Goal: Task Accomplishment & Management: Complete application form

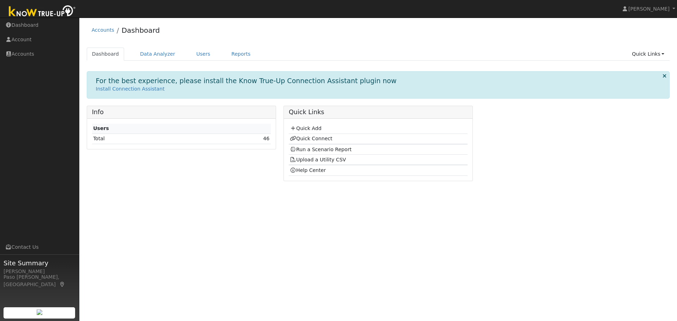
click at [309, 132] on td "Quick Add" at bounding box center [378, 129] width 179 height 10
click at [310, 129] on link "Quick Add" at bounding box center [305, 129] width 31 height 6
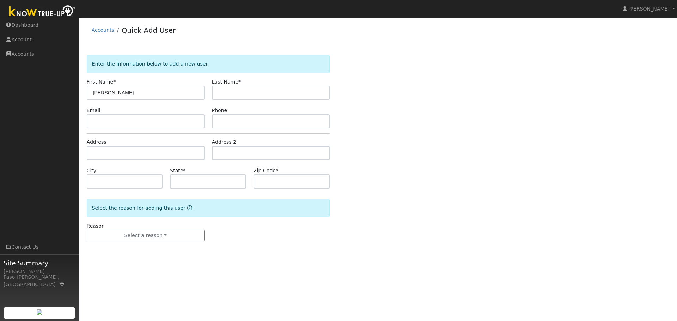
type input "[PERSON_NAME]"
type input "[GEOGRAPHIC_DATA]"
click at [135, 120] on input "text" at bounding box center [146, 121] width 118 height 14
click at [143, 155] on input "text" at bounding box center [146, 153] width 118 height 14
paste input "55615 country lake dr, Bradley, 93426"
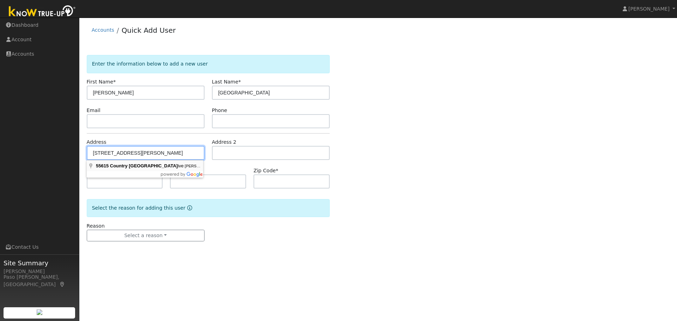
type input "55615 Country Lake Drive"
type input "Bradley"
type input "CA"
type input "93426"
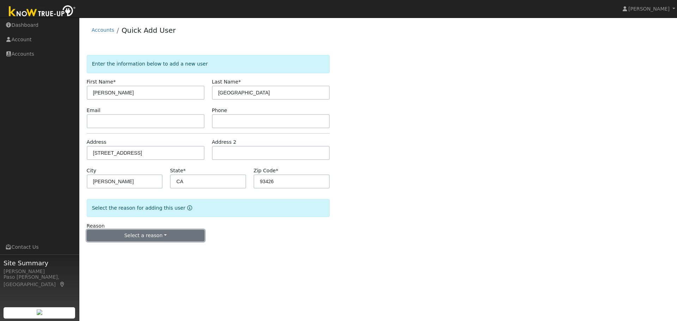
click at [164, 235] on button "Select a reason" at bounding box center [146, 236] width 118 height 12
click at [143, 259] on link "New customer adding solar" at bounding box center [126, 260] width 78 height 10
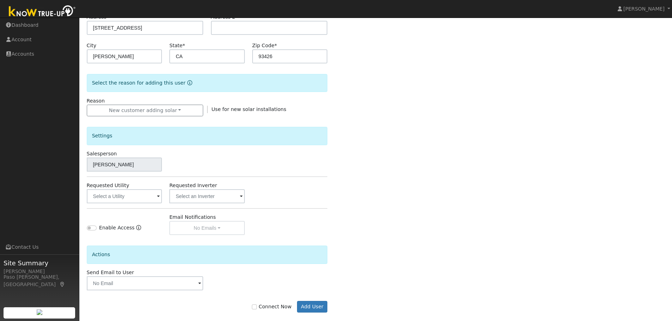
scroll to position [134, 0]
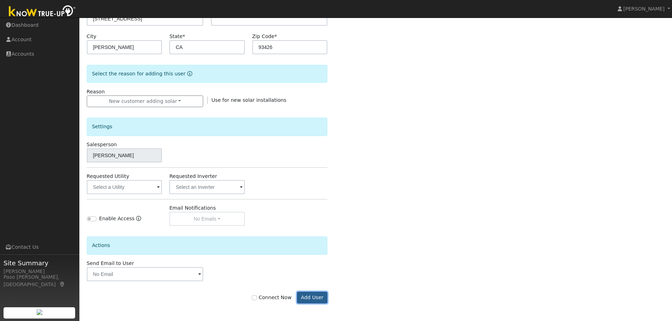
click at [321, 296] on button "Add User" at bounding box center [312, 298] width 31 height 12
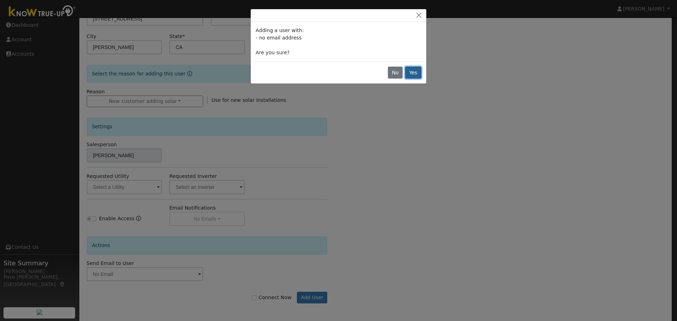
click at [413, 72] on button "Yes" at bounding box center [413, 73] width 16 height 12
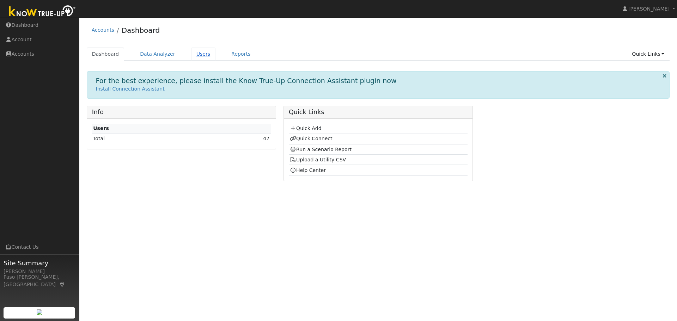
click at [196, 54] on link "Users" at bounding box center [203, 54] width 25 height 13
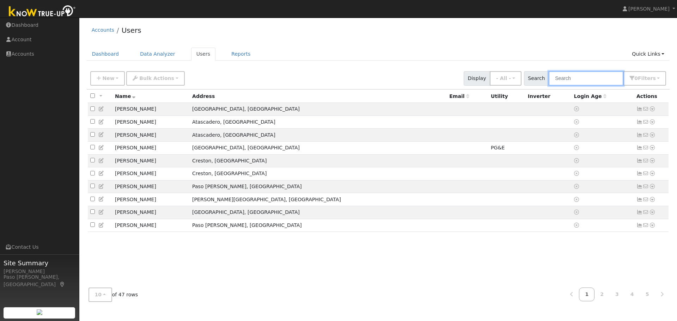
click at [599, 79] on input "text" at bounding box center [586, 78] width 75 height 14
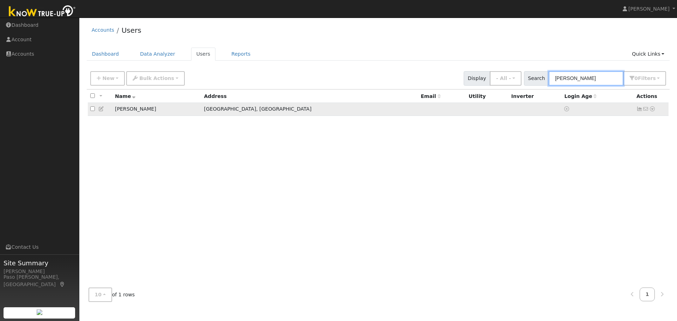
type input "thomas"
click at [654, 109] on icon at bounding box center [653, 109] width 6 height 5
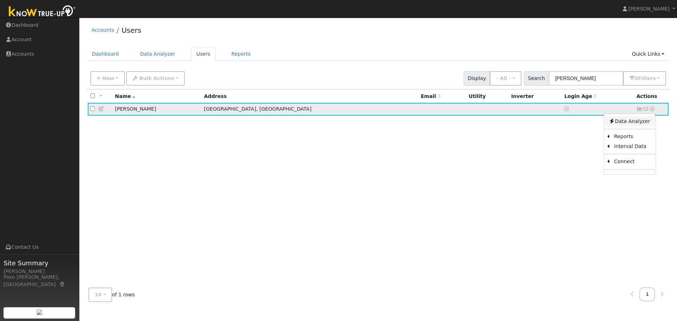
click at [639, 122] on link "Data Analyzer" at bounding box center [629, 121] width 51 height 10
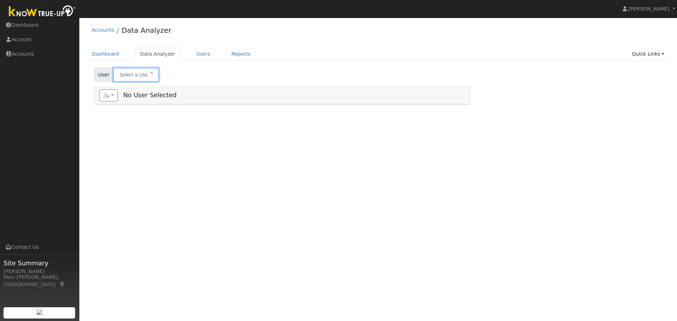
type input "[PERSON_NAME]"
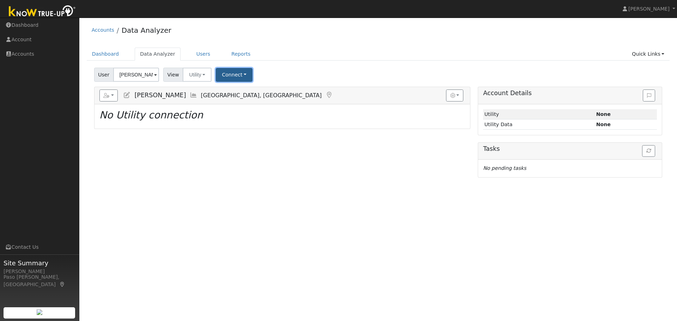
click at [233, 74] on button "Connect" at bounding box center [234, 75] width 37 height 14
click at [246, 91] on link "Select a Provider" at bounding box center [244, 90] width 55 height 10
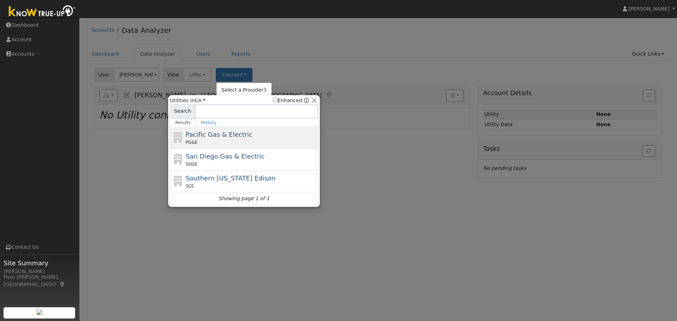
click at [222, 136] on span "Pacific Gas & Electric" at bounding box center [219, 134] width 67 height 7
